Goal: Check status

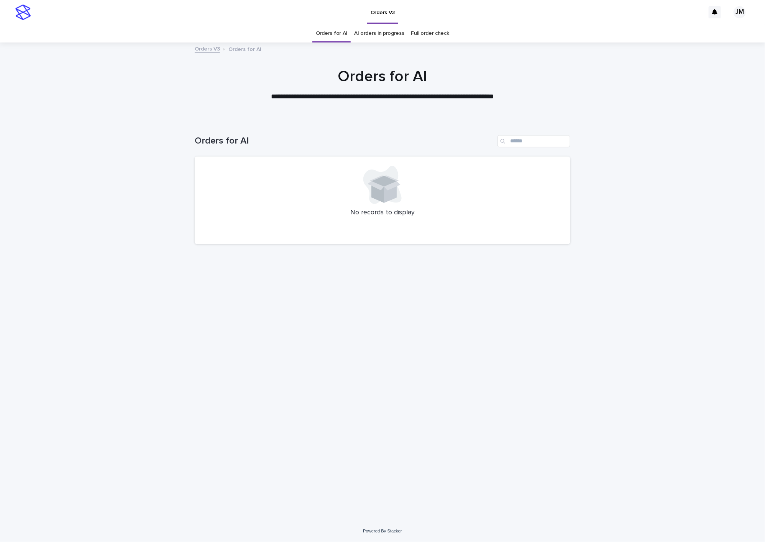
click at [392, 38] on link "AI orders in progress" at bounding box center [379, 34] width 50 height 18
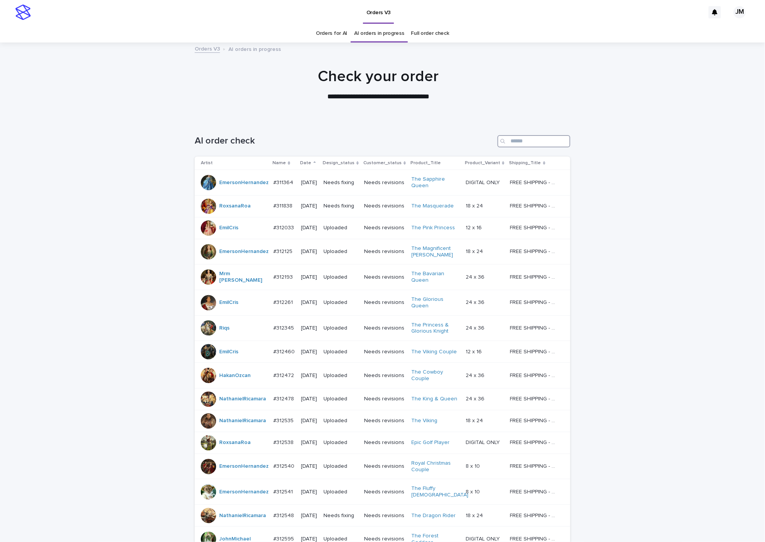
click at [534, 145] on input "Search" at bounding box center [533, 141] width 73 height 12
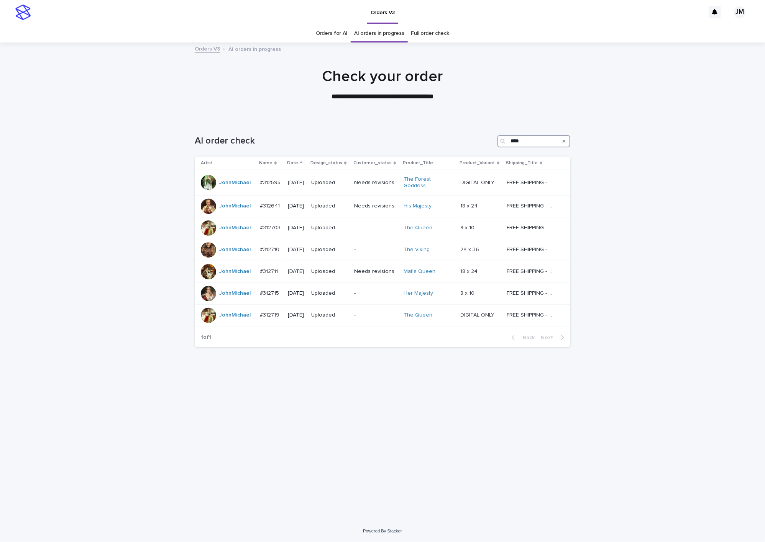
type input "****"
click at [334, 28] on link "Orders for AI" at bounding box center [331, 34] width 31 height 18
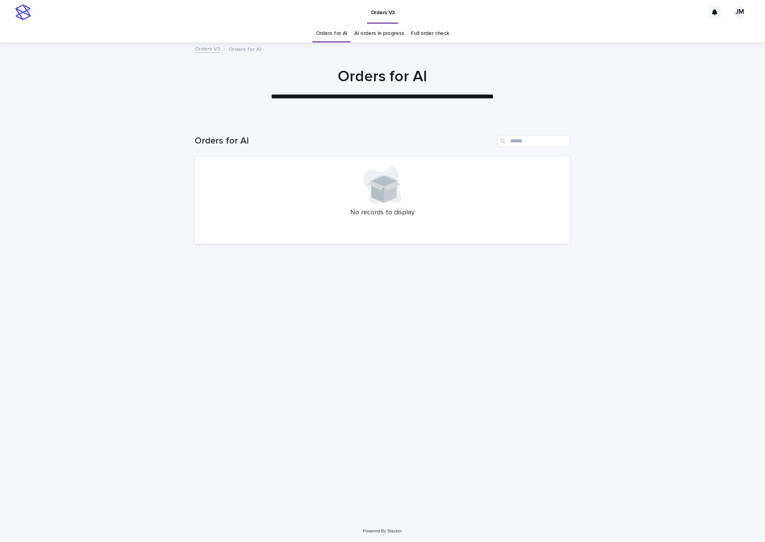
click at [360, 36] on link "AI orders in progress" at bounding box center [379, 34] width 50 height 18
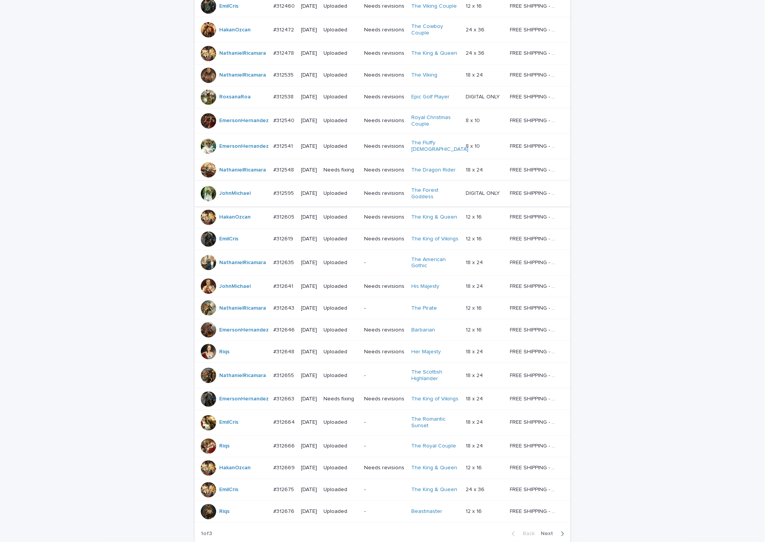
scroll to position [419, 0]
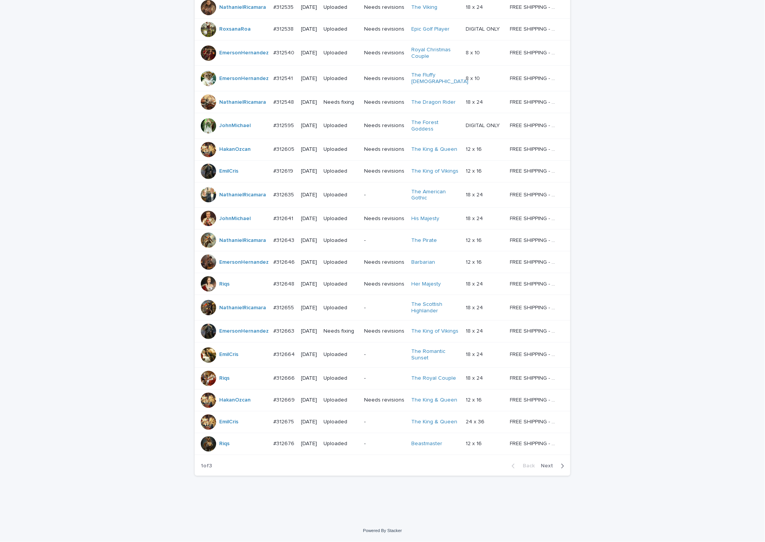
drag, startPoint x: 553, startPoint y: 458, endPoint x: 546, endPoint y: 472, distance: 16.1
click at [552, 461] on div "Back Next" at bounding box center [537, 466] width 65 height 19
click at [547, 472] on div "Back Next" at bounding box center [537, 466] width 65 height 19
click at [551, 468] on span "Next" at bounding box center [549, 466] width 17 height 5
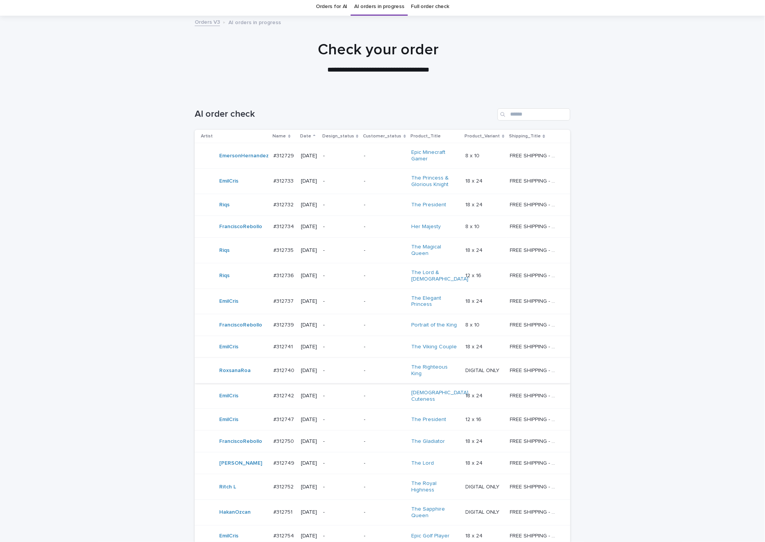
scroll to position [199, 0]
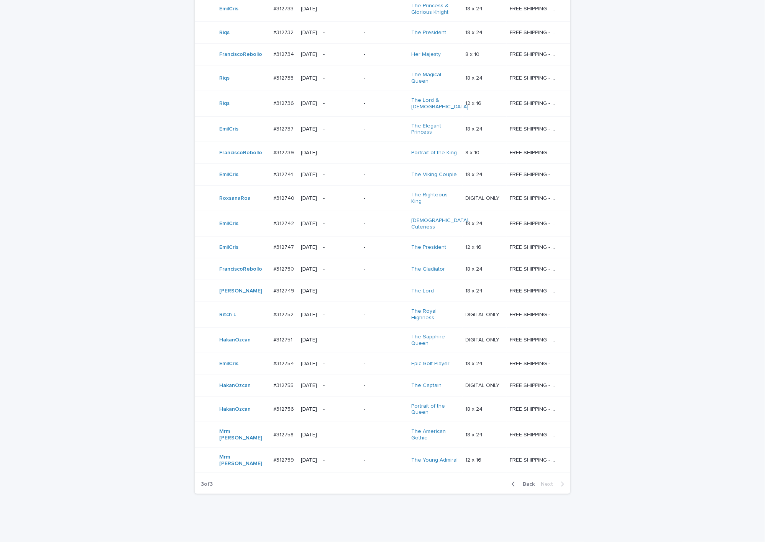
click at [528, 475] on div "Back Next" at bounding box center [537, 484] width 65 height 19
click at [528, 482] on span "Back" at bounding box center [526, 484] width 16 height 5
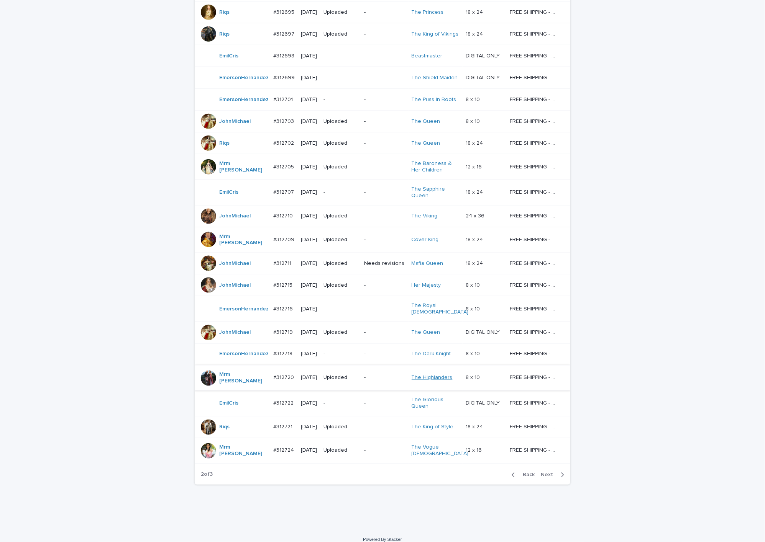
scroll to position [485, 0]
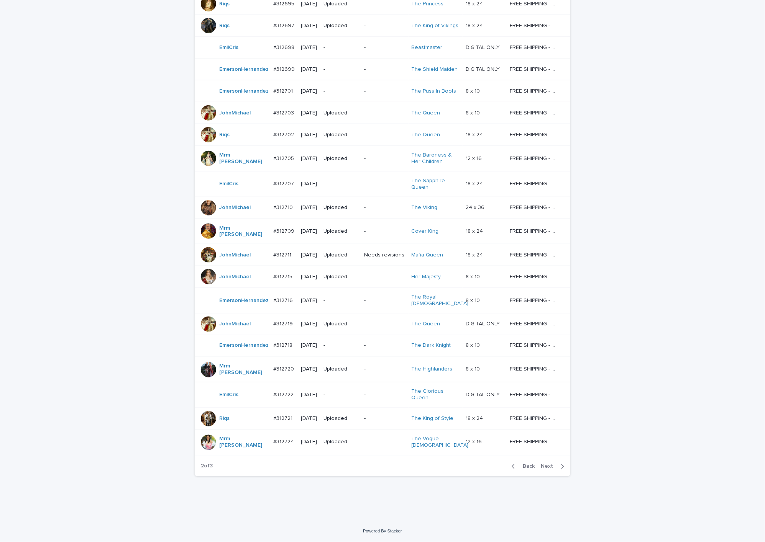
click at [541, 469] on span "Next" at bounding box center [549, 466] width 17 height 5
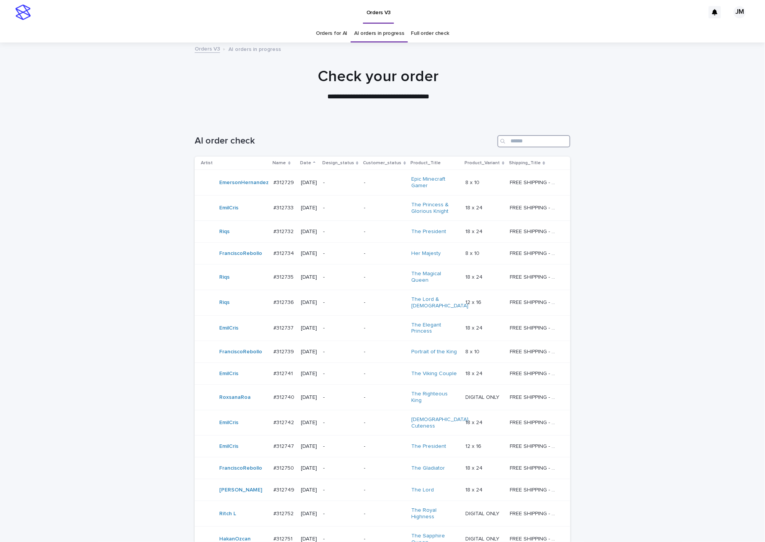
drag, startPoint x: 543, startPoint y: 143, endPoint x: 536, endPoint y: 144, distance: 7.3
click at [543, 144] on input "Search" at bounding box center [533, 141] width 73 height 12
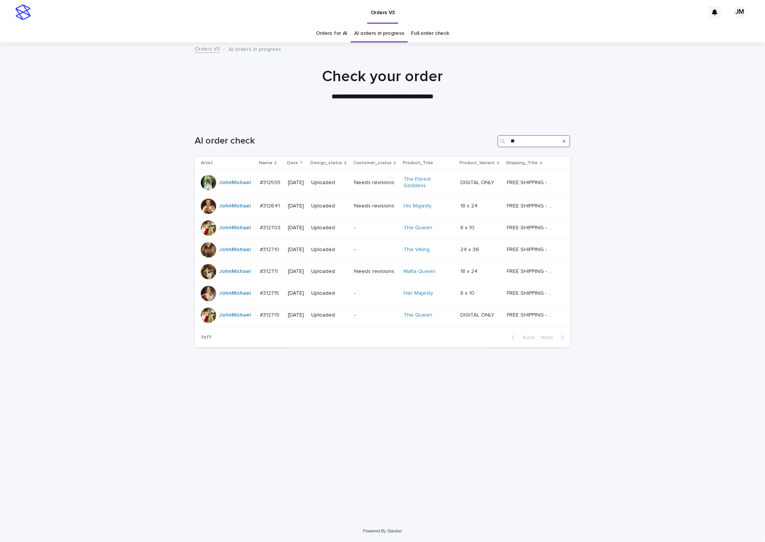
type input "*"
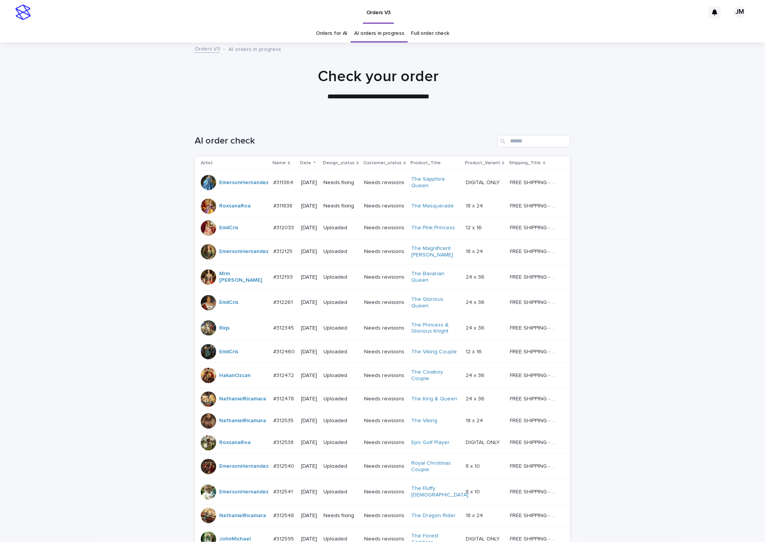
click at [267, 76] on h1 "Check your order" at bounding box center [377, 76] width 375 height 18
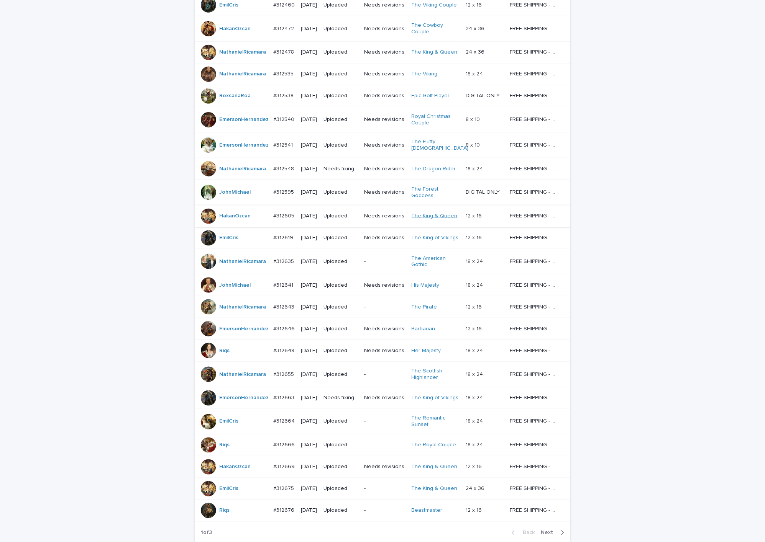
scroll to position [419, 0]
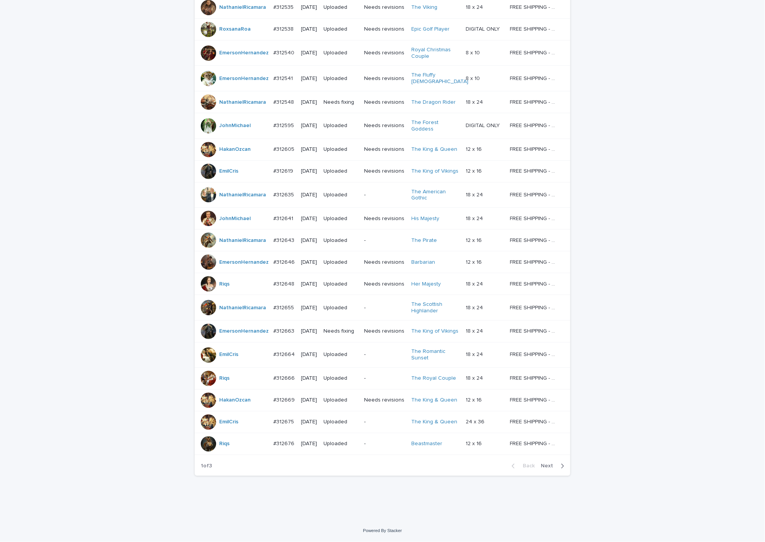
click at [381, 445] on p "-" at bounding box center [384, 444] width 41 height 7
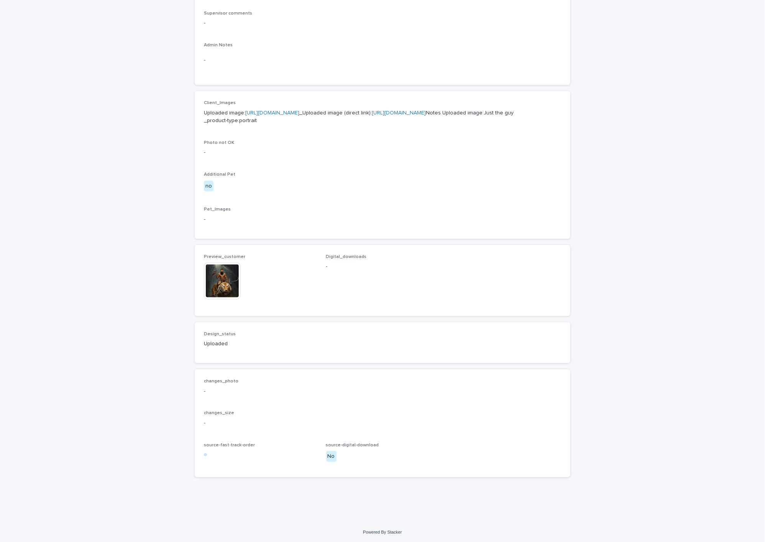
scroll to position [287, 0]
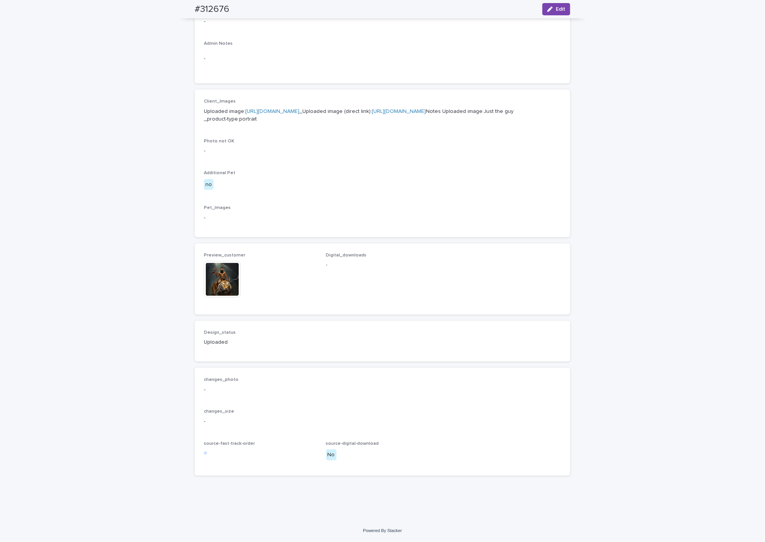
click at [224, 287] on img at bounding box center [222, 279] width 37 height 37
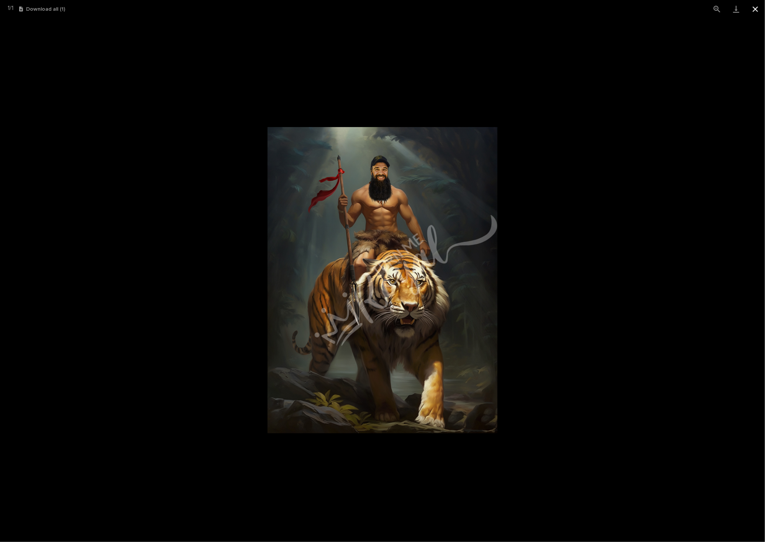
click at [755, 15] on button "Close gallery" at bounding box center [755, 9] width 19 height 18
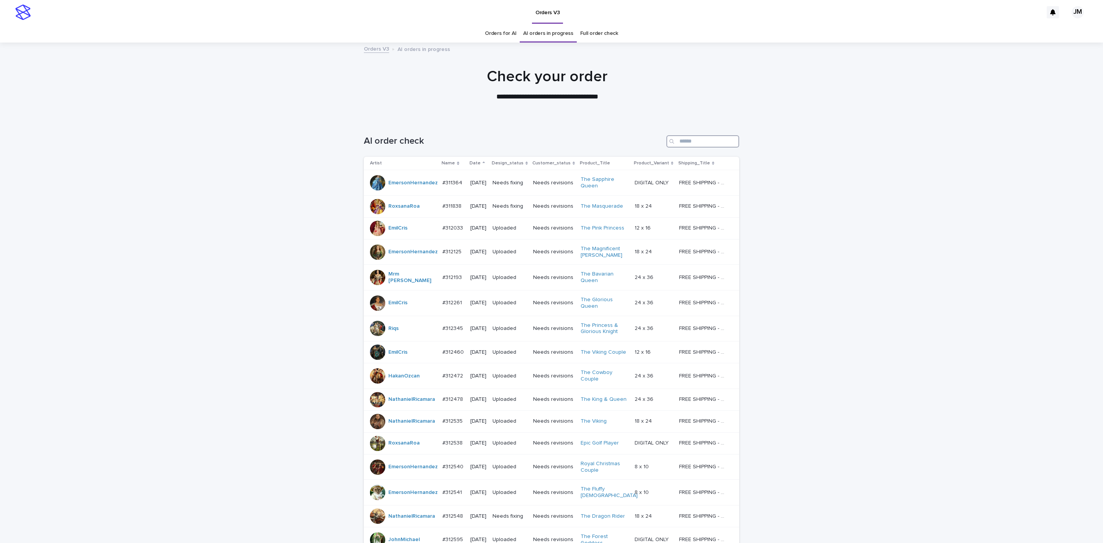
click at [701, 139] on input "Search" at bounding box center [703, 141] width 73 height 12
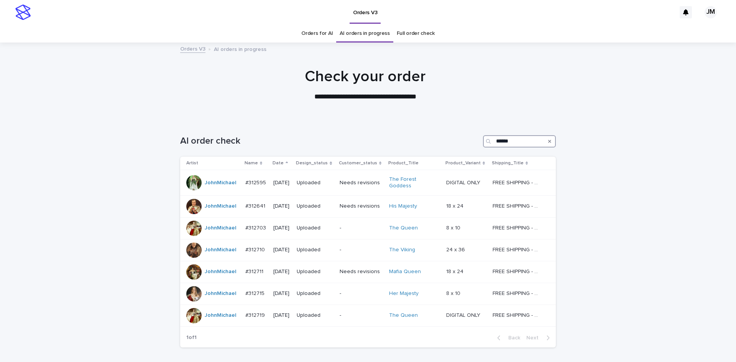
type input "******"
click at [548, 138] on button "Search" at bounding box center [549, 141] width 3 height 12
